Goal: Task Accomplishment & Management: Manage account settings

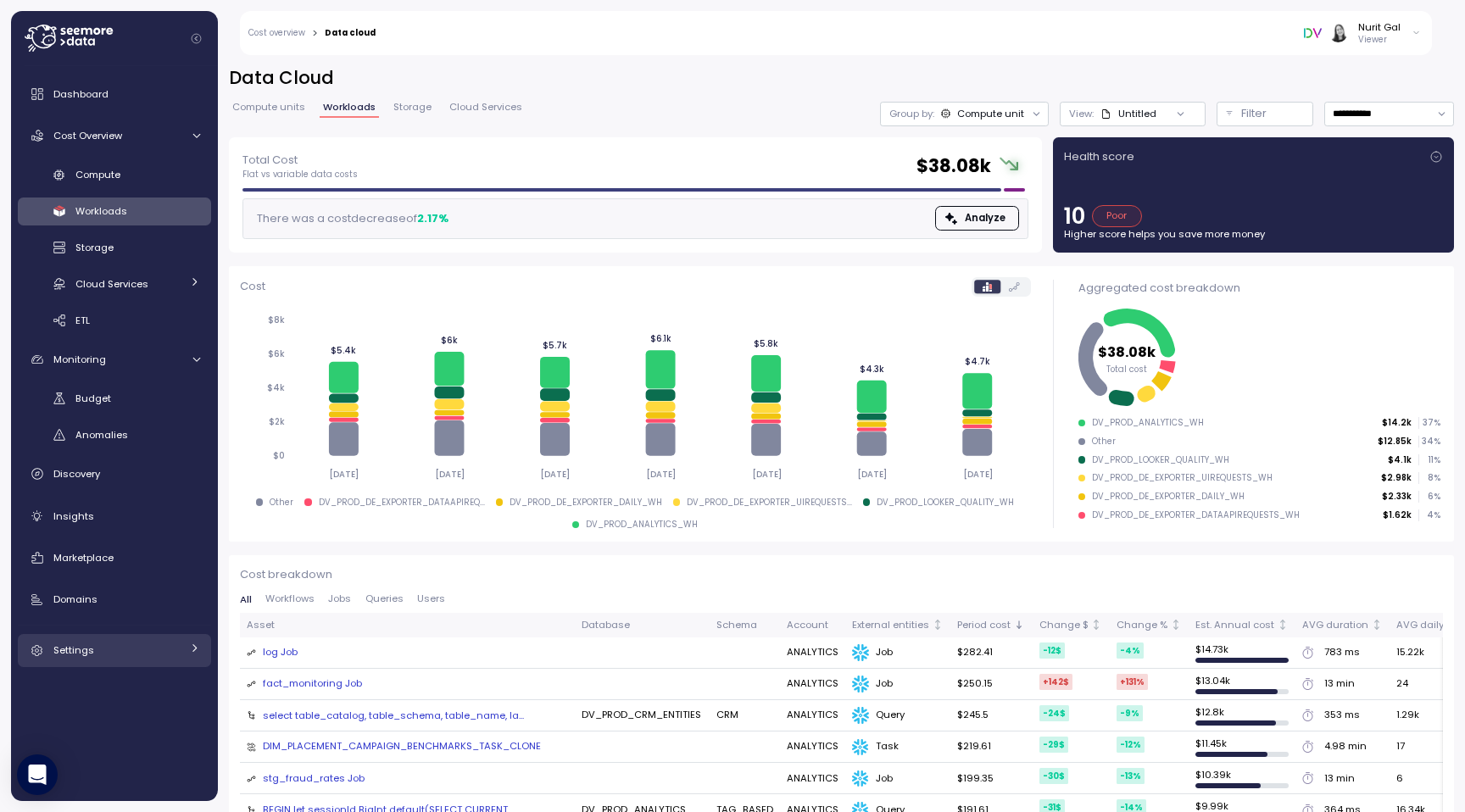
click at [103, 645] on div "Settings" at bounding box center [117, 650] width 127 height 17
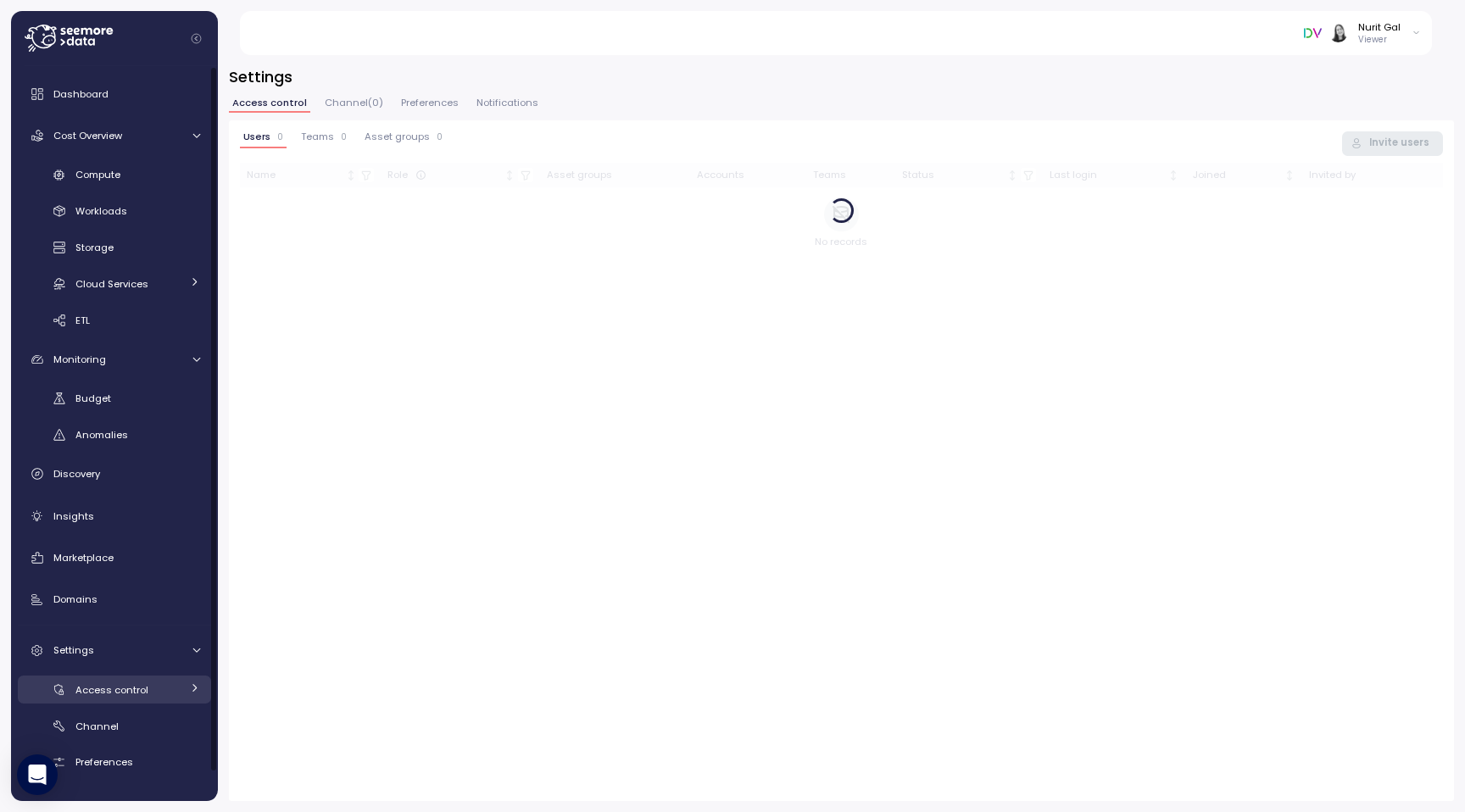
click at [114, 688] on span "Access control" at bounding box center [112, 690] width 73 height 14
